Goal: Information Seeking & Learning: Learn about a topic

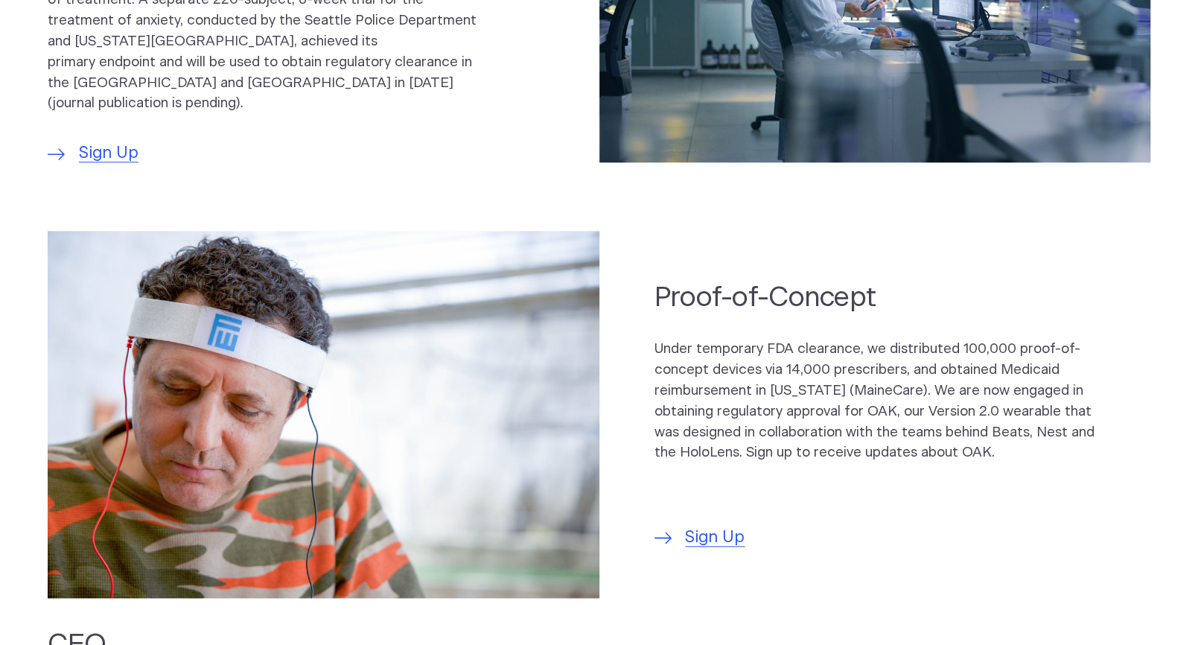
scroll to position [949, 0]
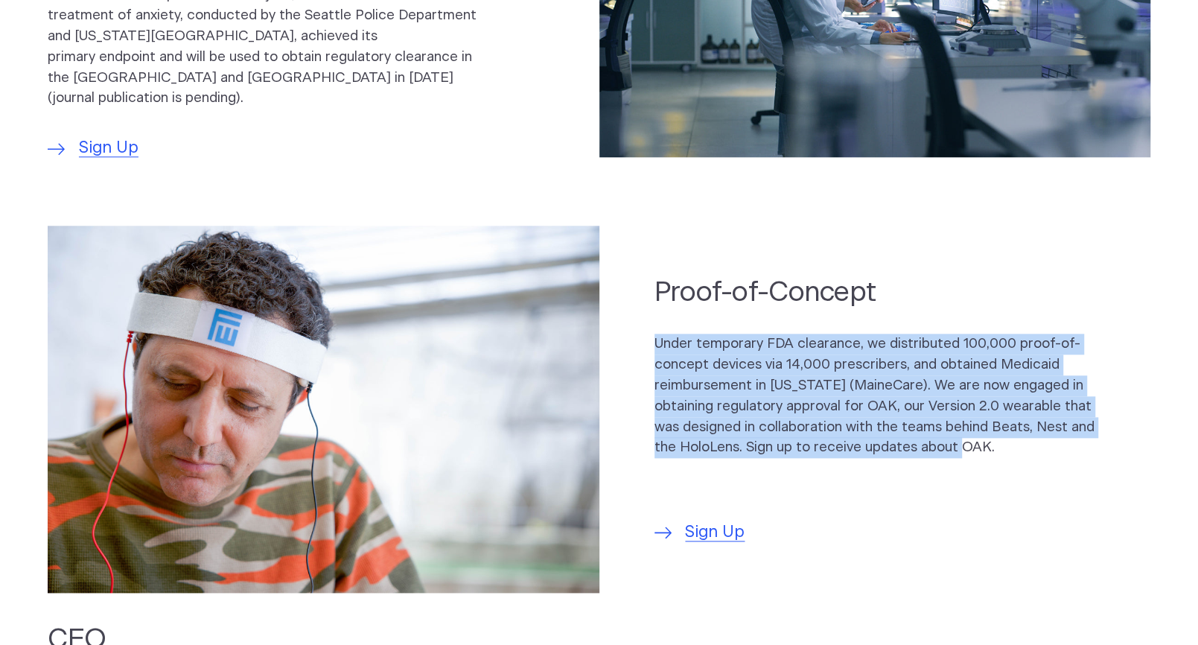
drag, startPoint x: 655, startPoint y: 331, endPoint x: 880, endPoint y: 383, distance: 231.6
click at [1034, 433] on p "Under temporary FDA clearance, we distributed 100,000 proof-of-concept devices …" at bounding box center [875, 396] width 441 height 124
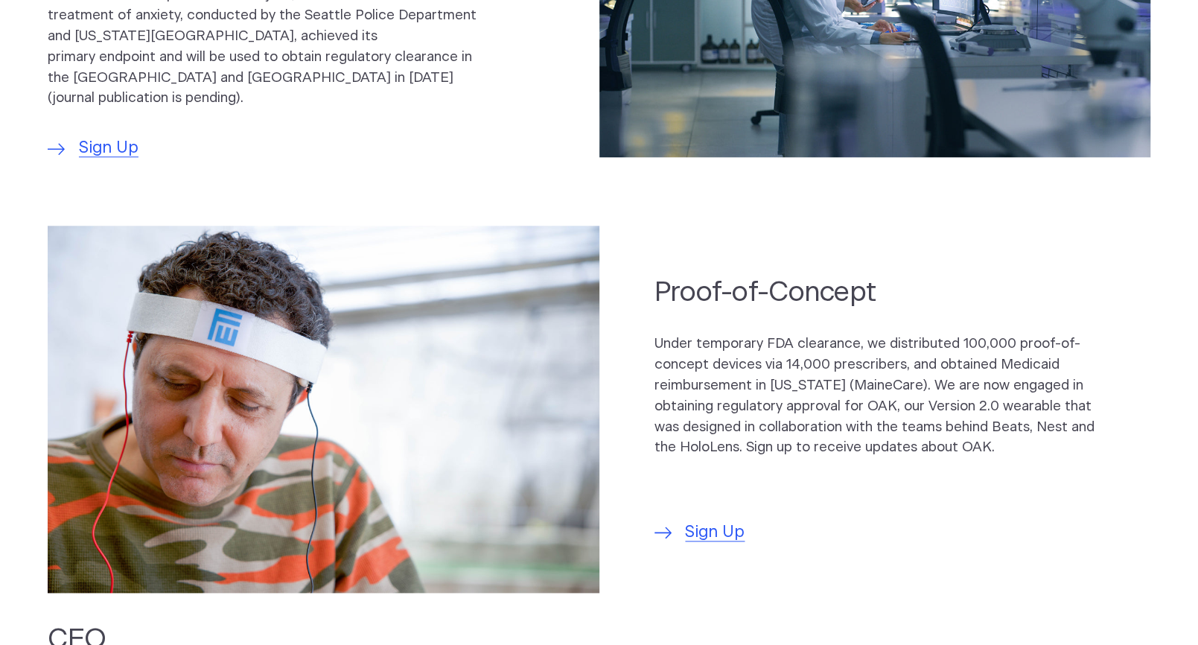
drag, startPoint x: 1020, startPoint y: 547, endPoint x: 957, endPoint y: 527, distance: 66.4
click at [1020, 547] on section "Proof-of-Concept Under temporary FDA clearance, we distributed 100,000 proof-of…" at bounding box center [599, 408] width 1198 height 395
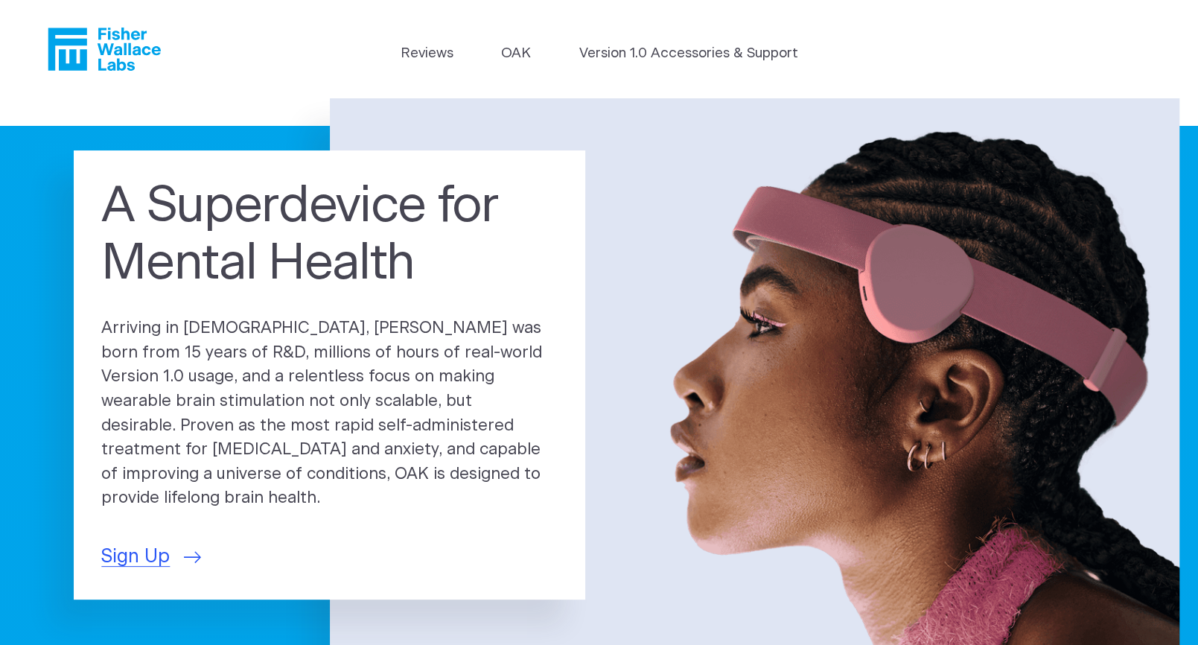
scroll to position [0, 0]
click at [650, 57] on link "Version 1.0 Accessories & Support" at bounding box center [688, 53] width 219 height 21
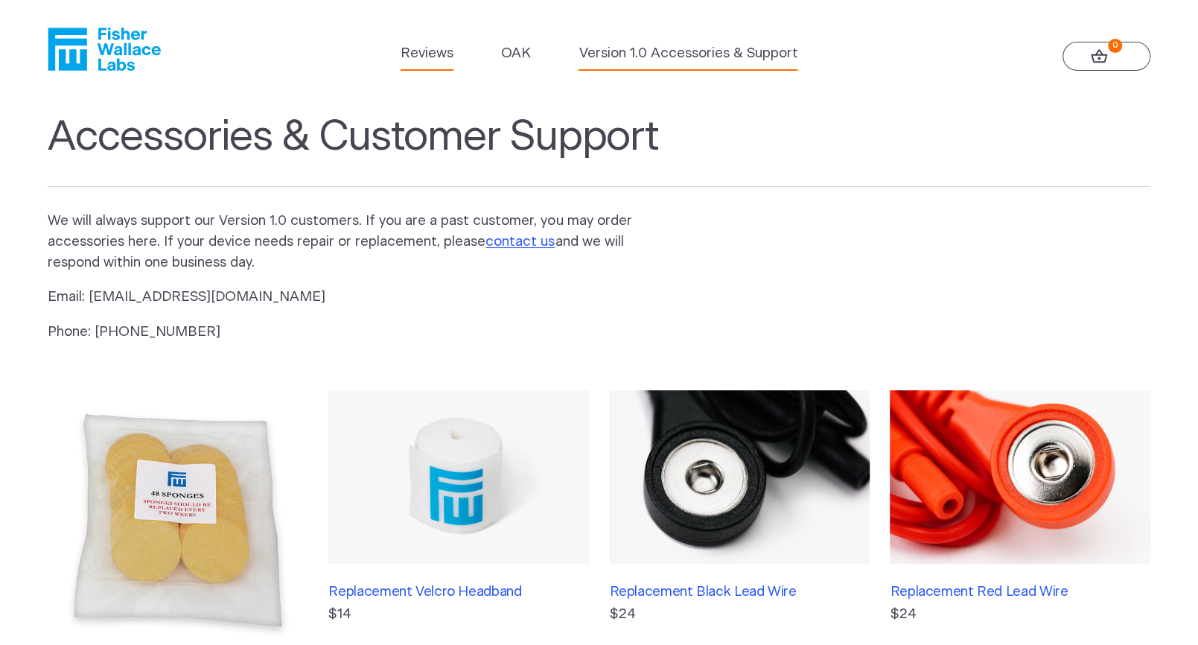
click at [420, 57] on link "Reviews" at bounding box center [427, 53] width 53 height 21
click at [79, 62] on icon "Fisher Wallace" at bounding box center [104, 49] width 113 height 43
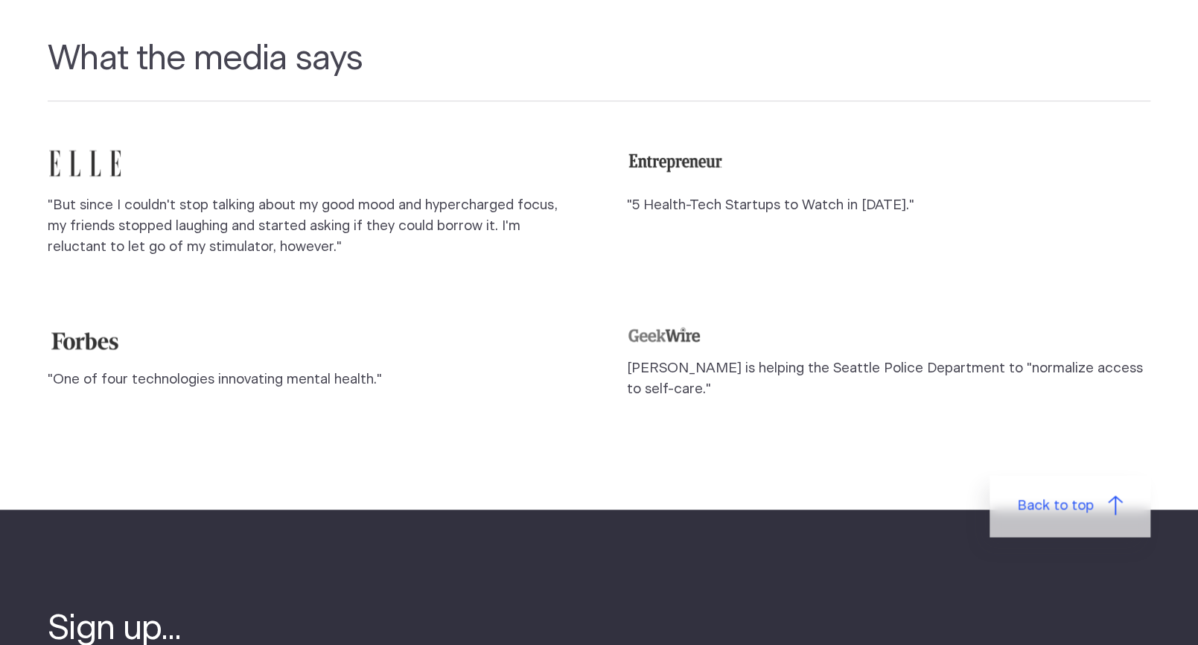
scroll to position [1330, 0]
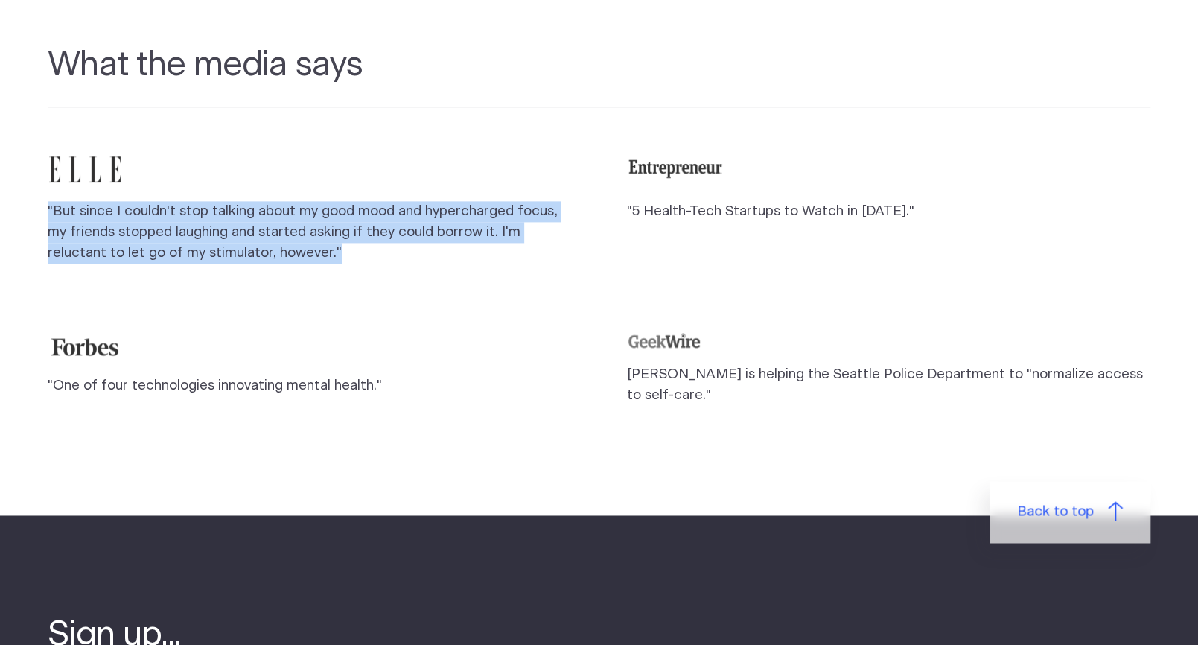
drag, startPoint x: 48, startPoint y: 185, endPoint x: 308, endPoint y: 211, distance: 260.4
click at [386, 245] on section "What the media says "But since I couldn't stop talking about my good mood and h…" at bounding box center [599, 253] width 1198 height 526
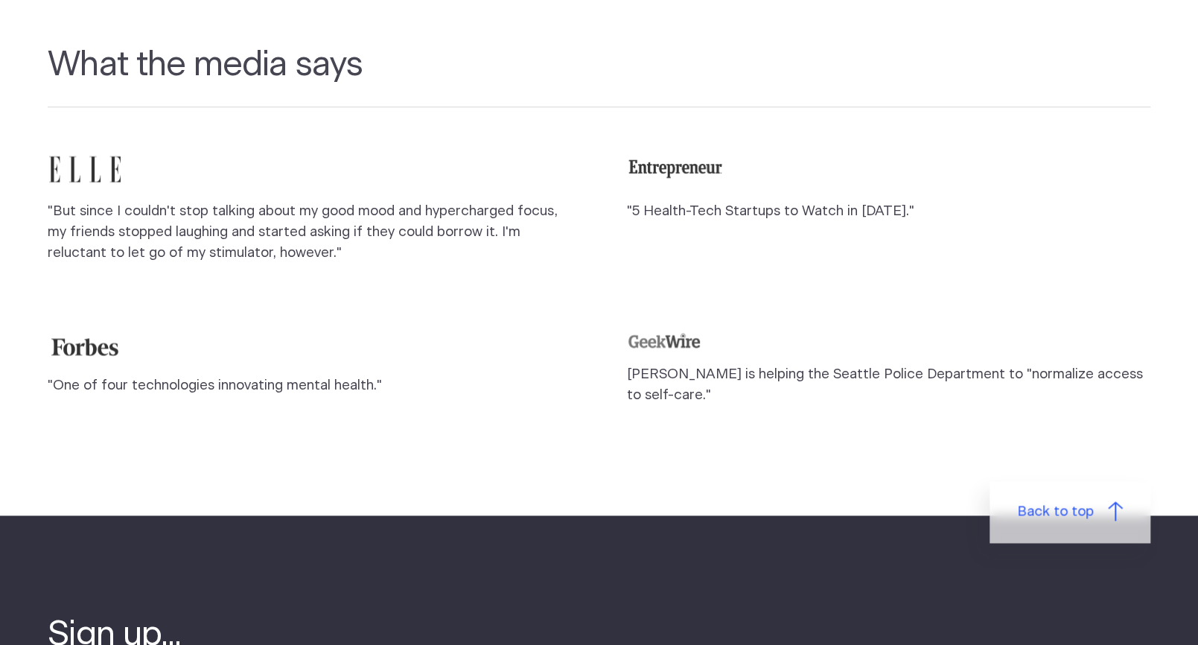
click at [398, 300] on div ""But since I couldn't stop talking about my good mood and hypercharged focus, m…" at bounding box center [599, 285] width 1102 height 270
drag, startPoint x: 49, startPoint y: 362, endPoint x: 332, endPoint y: 362, distance: 283.0
click at [373, 377] on blockquote ""One of four technologies innovating mental health."" at bounding box center [309, 375] width 523 height 87
click at [273, 332] on cite at bounding box center [309, 346] width 523 height 29
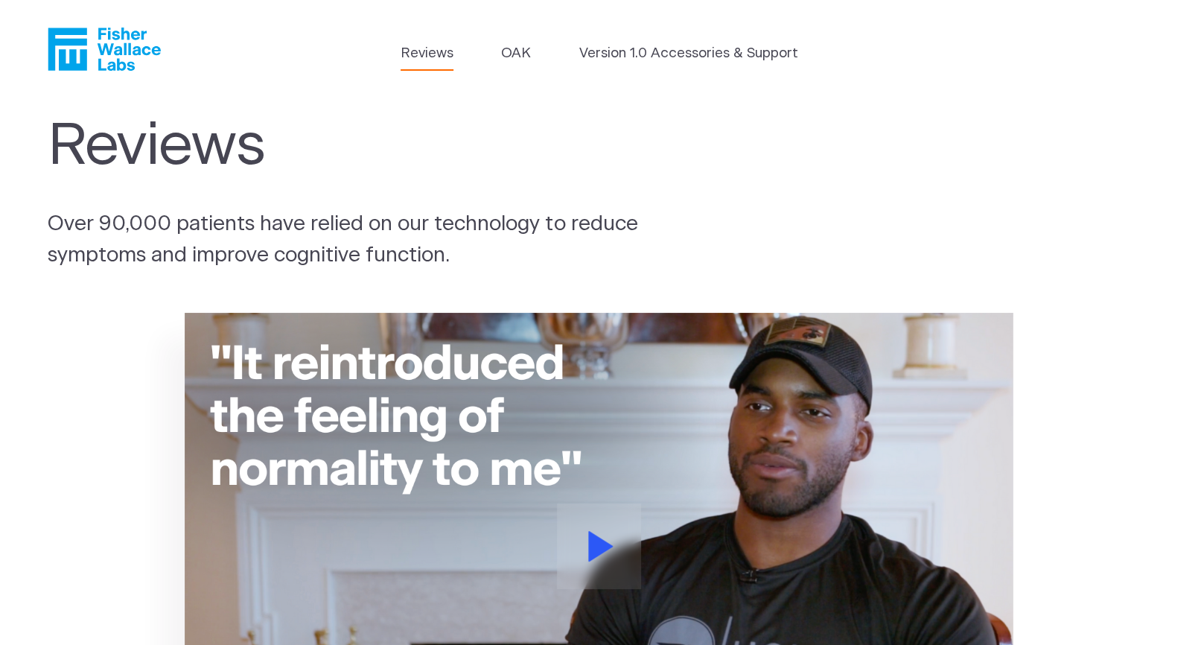
scroll to position [0, 0]
click at [605, 561] on button at bounding box center [599, 546] width 84 height 86
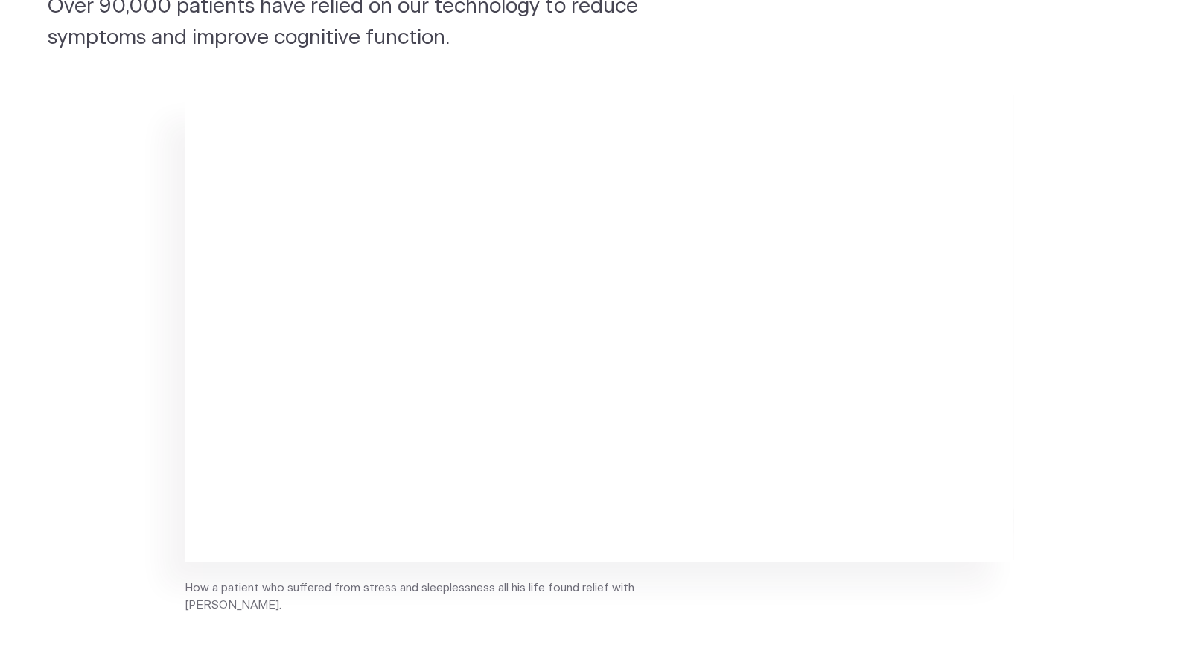
scroll to position [218, 0]
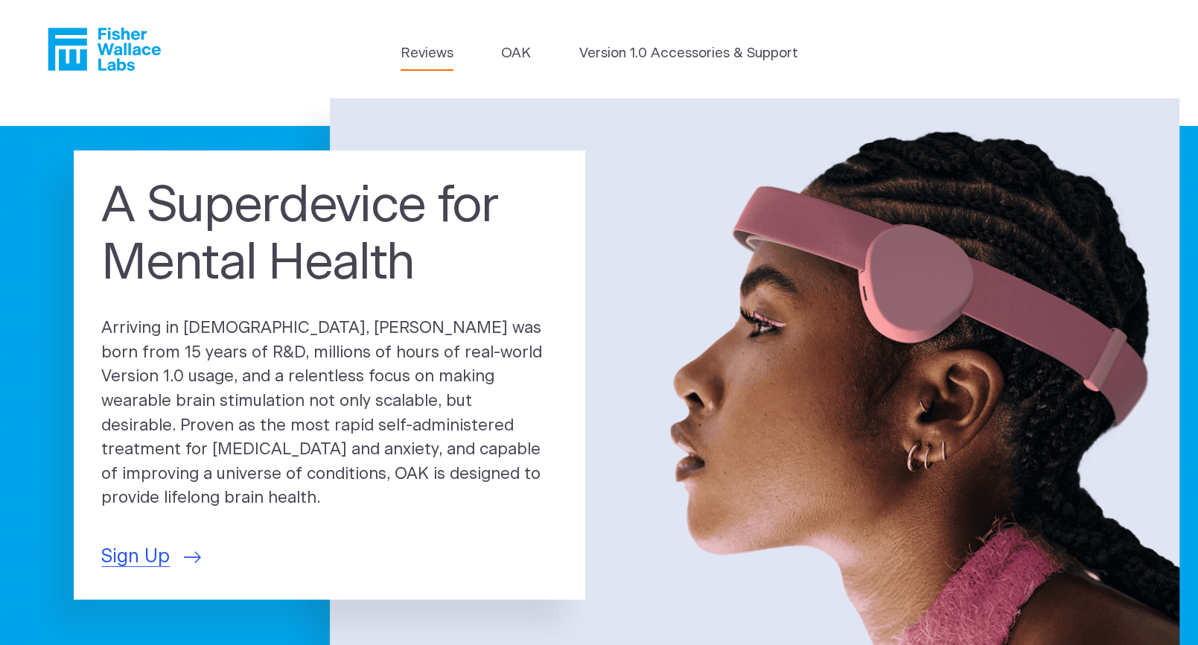
click at [418, 54] on link "Reviews" at bounding box center [427, 53] width 53 height 21
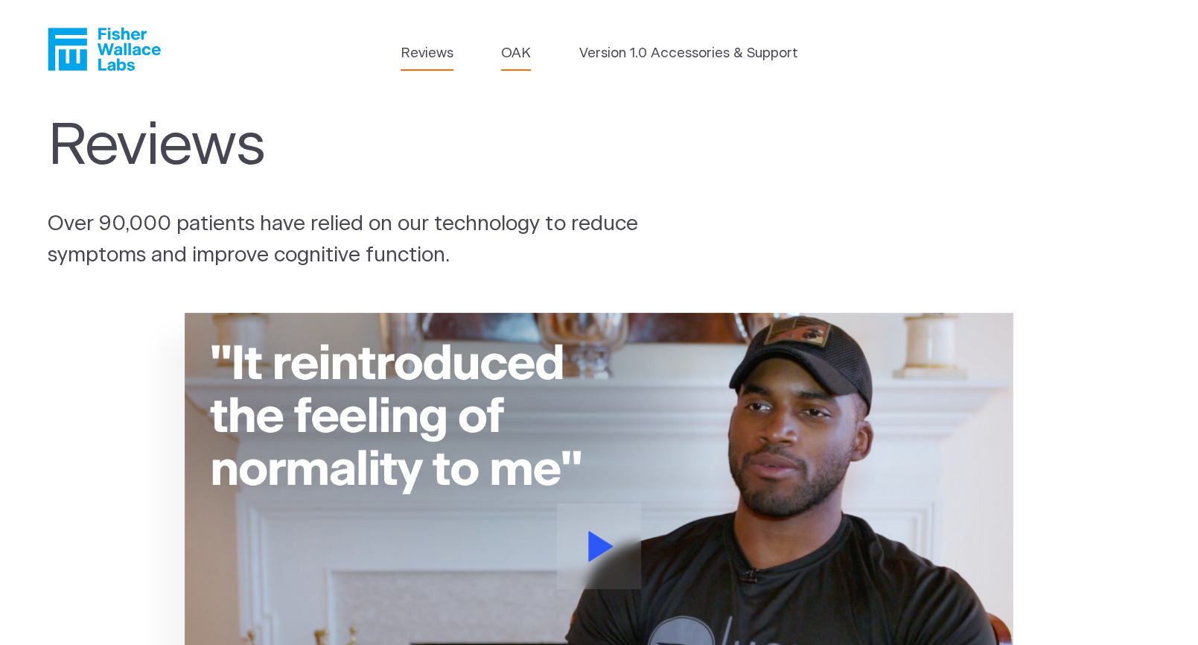
click at [521, 54] on link "OAK" at bounding box center [516, 53] width 30 height 21
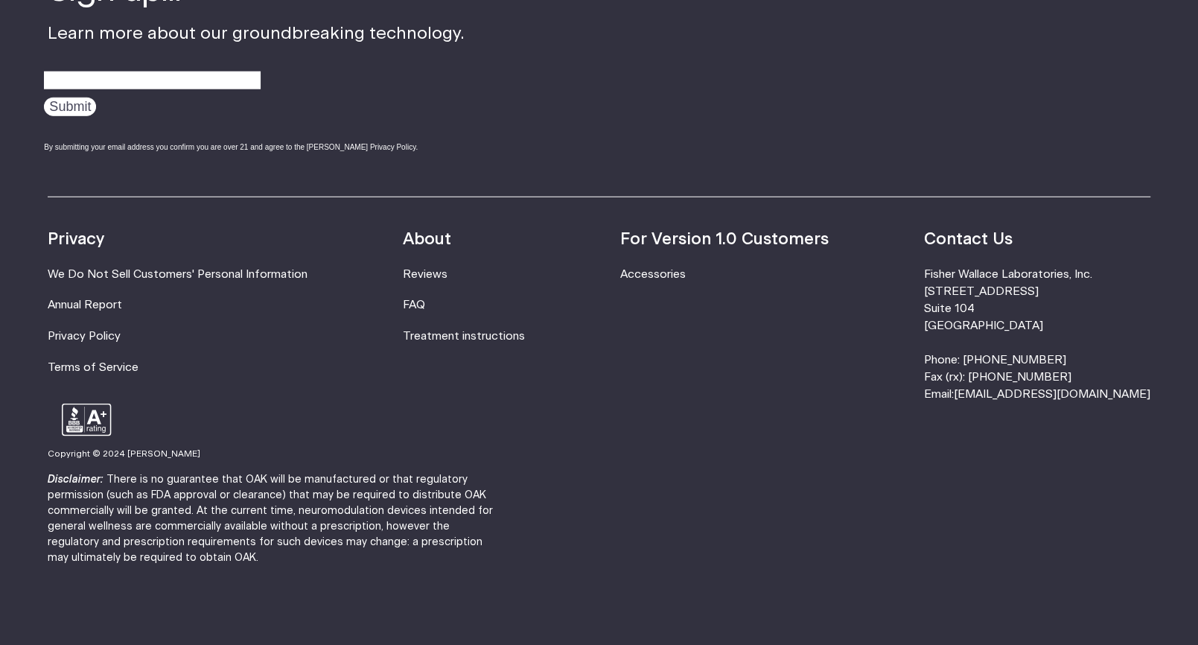
scroll to position [2676, 0]
click at [570, 255] on div "Resources Accessories Privacy We Do Not Sell Customers' Personal Information An…" at bounding box center [599, 300] width 1102 height 207
